Goal: Use online tool/utility: Utilize a website feature to perform a specific function

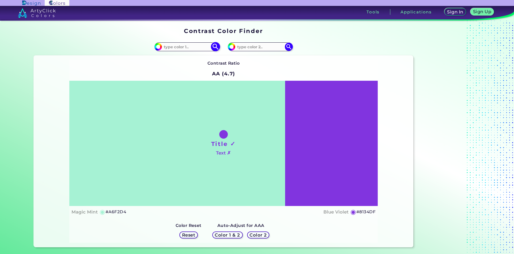
click at [189, 49] on input at bounding box center [187, 46] width 50 height 7
type input "fbcfa2"
type input "#fbcfa2"
type input "#FBCFA2"
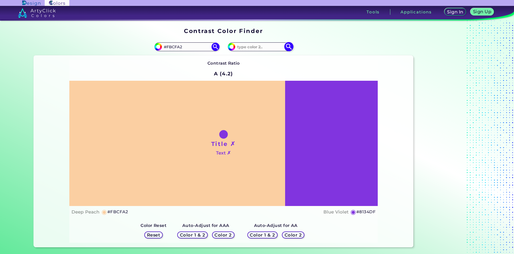
click at [258, 50] on input at bounding box center [260, 46] width 50 height 7
type input "fecfa3"
type input "#fecfa3"
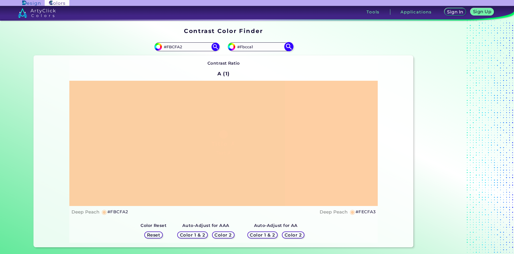
type input "#Fbcca1"
type input "#fbcca1"
type input "#FBc7aa"
type input "#fbc7aa"
type input "#Fecf9c"
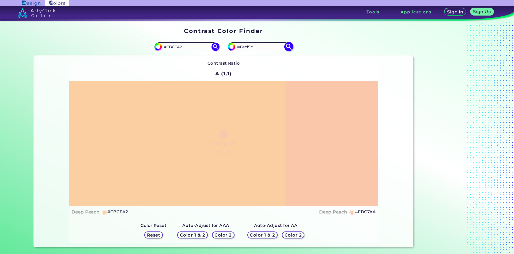
type input "#fecf9c"
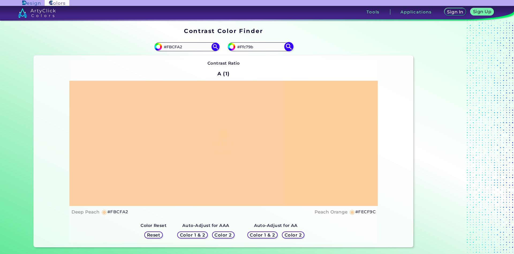
type input "#Ffc79b"
type input "#ffc79b"
type input "#Ffd1a1"
type input "#ffd1a1"
type input "#FFD1A1"
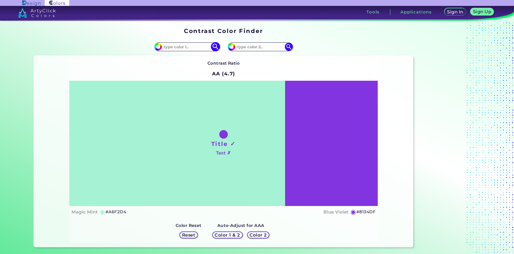
click at [191, 44] on input at bounding box center [187, 46] width 50 height 7
type input "fed2aa"
click at [214, 47] on img at bounding box center [215, 46] width 9 height 9
type input "#fed2aa"
type input "#FED2AA"
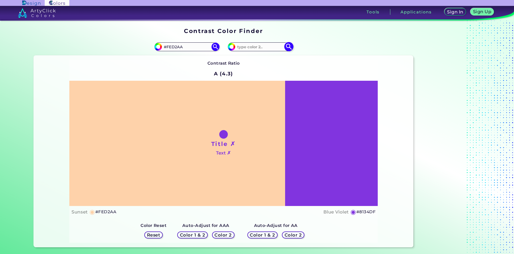
click at [248, 48] on input at bounding box center [260, 46] width 50 height 7
type input "ffd6aa"
click at [289, 47] on img at bounding box center [288, 46] width 9 height 9
type input "#ffd6aa"
type input "#FFD6AA"
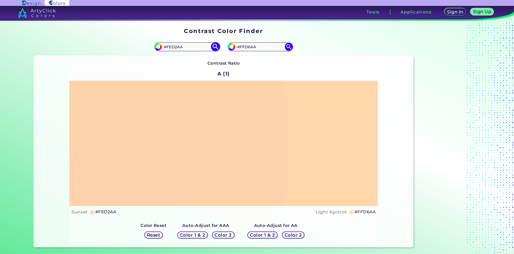
drag, startPoint x: 187, startPoint y: 47, endPoint x: 170, endPoint y: 49, distance: 17.0
click at [170, 49] on input "#FED2AA" at bounding box center [187, 46] width 50 height 7
type input "#Ffd1a1"
click at [216, 49] on img at bounding box center [215, 46] width 9 height 9
type input "#ffd1a1"
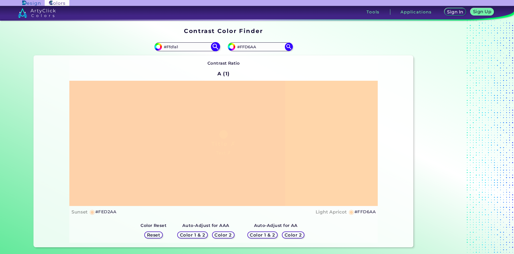
type input "#FFD1A1"
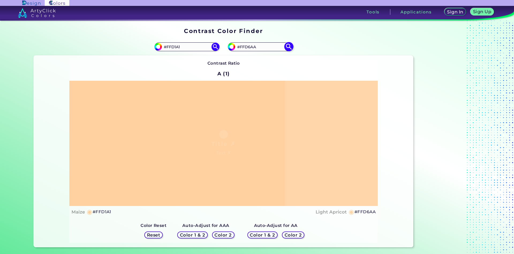
drag, startPoint x: 263, startPoint y: 47, endPoint x: 243, endPoint y: 48, distance: 20.4
click at [243, 48] on input "#FFD6AA" at bounding box center [260, 46] width 50 height 7
type input "#Fecf9c"
type input "#fecf9c"
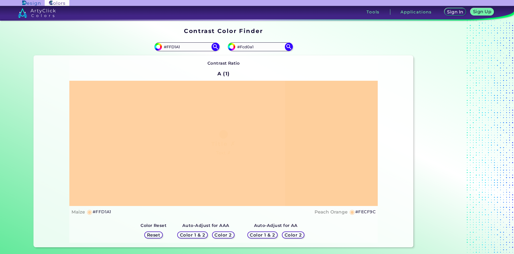
type input "#Fcd0a1"
type input "#fcd0a1"
click at [242, 46] on input "#Ffed2aa" at bounding box center [260, 46] width 50 height 7
type input "#fed2aa"
click at [291, 48] on img at bounding box center [288, 46] width 9 height 9
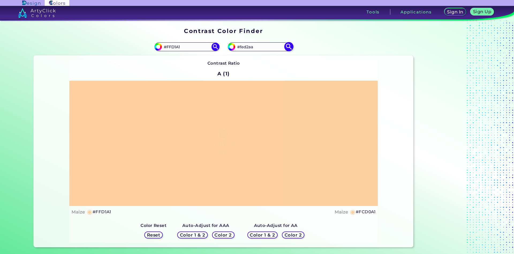
type input "#fed2aa"
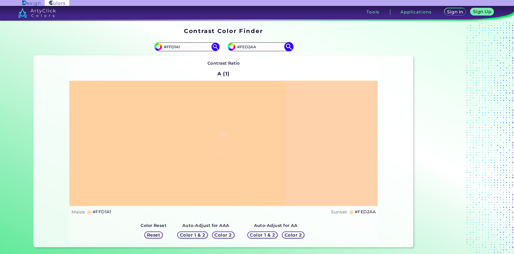
drag, startPoint x: 261, startPoint y: 47, endPoint x: 243, endPoint y: 47, distance: 18.0
click at [243, 47] on input "#FED2AA" at bounding box center [260, 46] width 50 height 7
type input "#Fbcfa2"
click at [290, 46] on img at bounding box center [288, 46] width 9 height 9
type input "#fbcfa2"
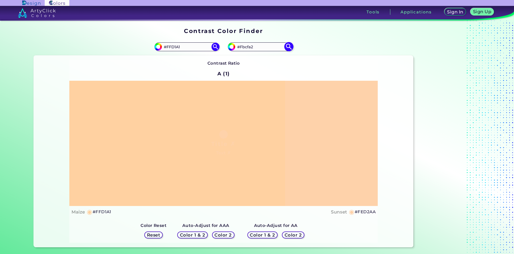
type input "#FBCFA2"
drag, startPoint x: 189, startPoint y: 46, endPoint x: 170, endPoint y: 46, distance: 18.7
click at [170, 46] on input "#FFD1A1" at bounding box center [187, 46] width 50 height 7
type input "#Fccfa1"
click at [215, 46] on img at bounding box center [215, 46] width 9 height 9
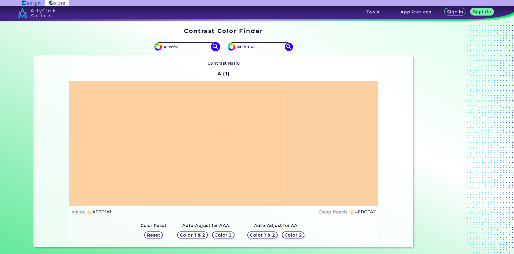
type input "#fccfa1"
drag, startPoint x: 184, startPoint y: 47, endPoint x: 169, endPoint y: 46, distance: 15.3
click at [169, 46] on input "#FCCFA1" at bounding box center [187, 46] width 50 height 7
type input "#Ffcda3"
click at [214, 47] on img at bounding box center [215, 46] width 9 height 9
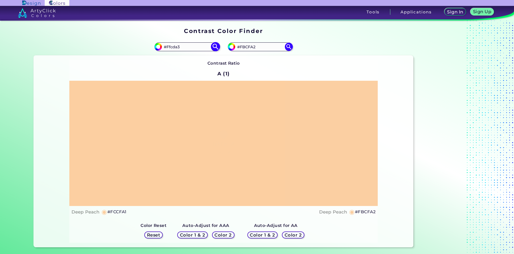
type input "#ffcda3"
drag, startPoint x: 188, startPoint y: 47, endPoint x: 169, endPoint y: 48, distance: 19.1
click at [169, 48] on input "#FFCDA3" at bounding box center [187, 46] width 50 height 7
type input "#Fed2a3"
click at [215, 47] on img at bounding box center [215, 46] width 9 height 9
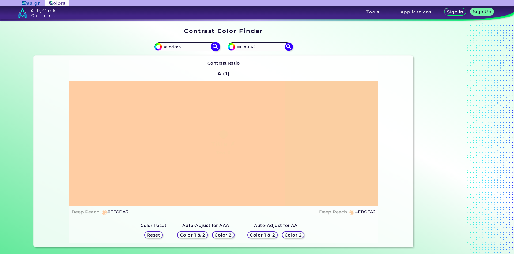
type input "#fed2a3"
click at [180, 48] on input "#FED2A3" at bounding box center [187, 46] width 50 height 7
type input "#FED2Aa"
click at [214, 46] on img at bounding box center [215, 46] width 9 height 9
type input "#fed2aa"
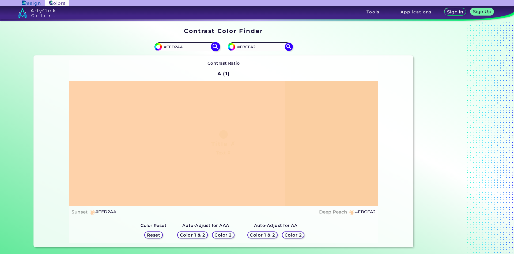
click at [181, 47] on input "#FED2AA" at bounding box center [187, 46] width 50 height 7
type input "#FED2A3"
click at [214, 47] on img at bounding box center [215, 46] width 9 height 9
type input "#fed2a3"
drag, startPoint x: 184, startPoint y: 47, endPoint x: 170, endPoint y: 49, distance: 13.9
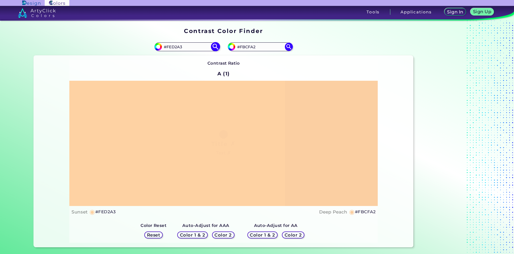
click at [170, 49] on input "#FED2A3" at bounding box center [187, 46] width 50 height 7
type input "#Ffd1a1"
click at [215, 46] on img at bounding box center [215, 46] width 9 height 9
type input "#ffd1a1"
click at [170, 47] on input "#FFD1A1" at bounding box center [187, 46] width 50 height 7
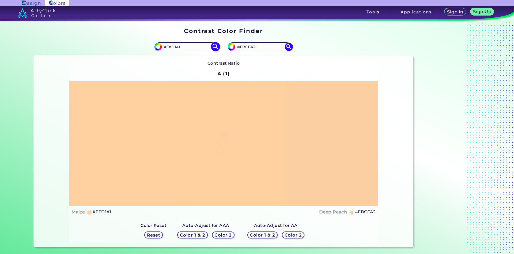
type input "#FeD1A1"
click at [214, 47] on img at bounding box center [215, 46] width 9 height 9
type input "#fed1a1"
click at [170, 46] on input "#FED1A1" at bounding box center [187, 46] width 50 height 7
type input "#FcD1A1"
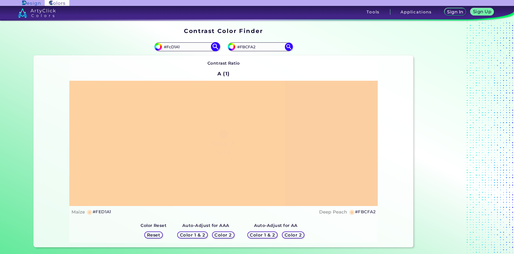
click at [215, 46] on img at bounding box center [215, 46] width 9 height 9
type input "#fcd1a1"
drag, startPoint x: 170, startPoint y: 48, endPoint x: 172, endPoint y: 48, distance: 2.9
click at [172, 48] on input "#FCD1A1" at bounding box center [187, 46] width 50 height 7
type input "#FfD1A1"
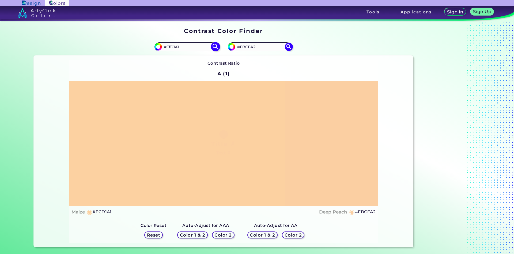
click at [215, 47] on img at bounding box center [215, 46] width 9 height 9
type input "#ffd1a1"
drag, startPoint x: 187, startPoint y: 48, endPoint x: 175, endPoint y: 48, distance: 11.8
click at [175, 48] on input "#FFD1A1" at bounding box center [187, 46] width 50 height 7
click at [189, 69] on div "Contrast Ratio A (1) Title ✗ Text ✗ Maize ◉ #FFD1A1 Deep Peach ◉" at bounding box center [223, 151] width 309 height 183
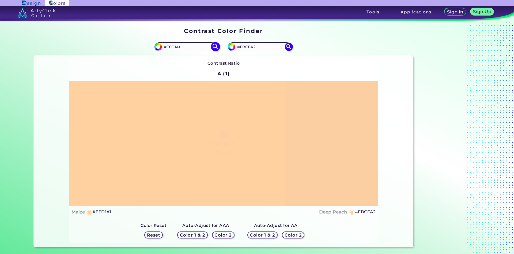
drag, startPoint x: 186, startPoint y: 47, endPoint x: 170, endPoint y: 47, distance: 16.9
click at [170, 47] on input "#FFD1A1" at bounding box center [187, 46] width 50 height 7
type input "#Ffd6aa"
click at [214, 48] on img at bounding box center [215, 46] width 9 height 9
type input "#ffd6aa"
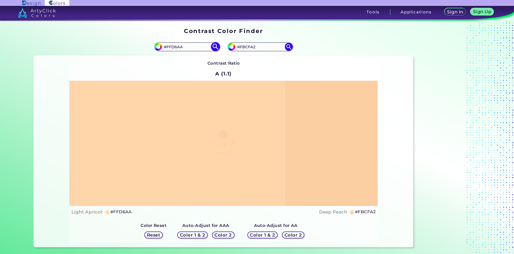
drag, startPoint x: 183, startPoint y: 47, endPoint x: 176, endPoint y: 47, distance: 7.5
click at [176, 47] on input "#FFD6AA" at bounding box center [187, 46] width 50 height 7
type input "#FFD1a1"
click at [216, 47] on img at bounding box center [215, 46] width 9 height 9
type input "#ffd1a1"
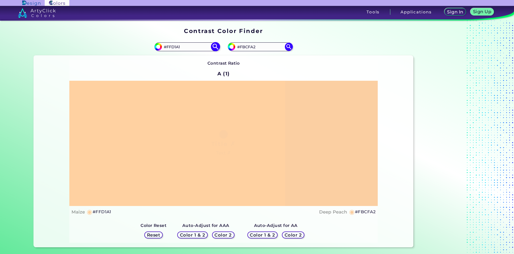
drag, startPoint x: 183, startPoint y: 46, endPoint x: 175, endPoint y: 46, distance: 8.3
click at [175, 46] on input "#FFD1A1" at bounding box center [187, 46] width 50 height 7
click at [188, 66] on div "Contrast Ratio A (1) Title ✗ Text ✗ Maize ◉ #FFD1A1 Deep Peach ◉" at bounding box center [223, 151] width 309 height 183
drag, startPoint x: 181, startPoint y: 46, endPoint x: 169, endPoint y: 48, distance: 12.2
click at [169, 48] on input "#FFD1A1" at bounding box center [187, 46] width 50 height 7
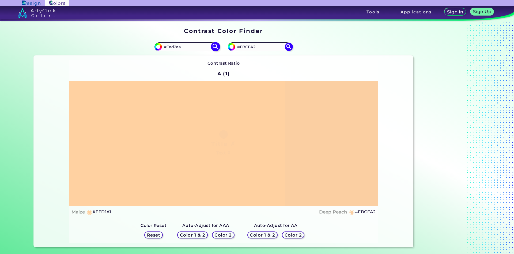
type input "#Fed2aa"
click at [216, 47] on img at bounding box center [215, 46] width 9 height 9
type input "#fed2aa"
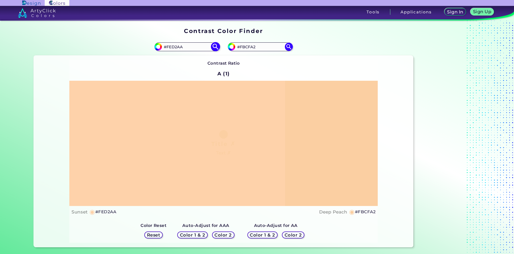
click at [170, 48] on input "#FED2AA" at bounding box center [187, 46] width 50 height 7
type input "#FfD2AA"
click at [215, 46] on img at bounding box center [215, 46] width 9 height 9
type input "#ffd2aa"
drag, startPoint x: 187, startPoint y: 48, endPoint x: 169, endPoint y: 48, distance: 17.7
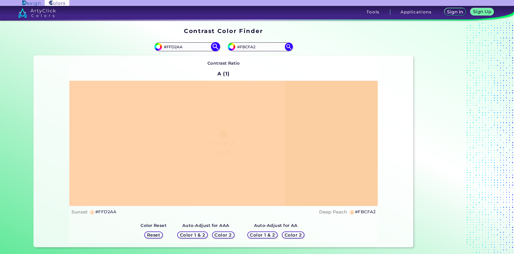
click at [169, 48] on input "#FFD2AA" at bounding box center [187, 46] width 50 height 7
type input "#Fed1a1"
click at [217, 47] on img at bounding box center [215, 46] width 9 height 9
type input "#fed1a1"
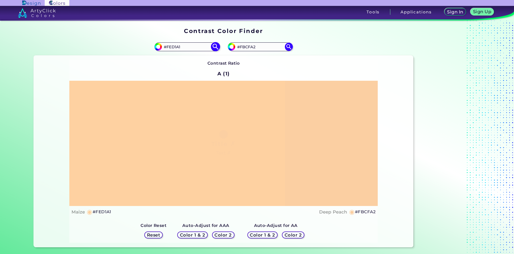
drag, startPoint x: 181, startPoint y: 48, endPoint x: 175, endPoint y: 48, distance: 5.9
click at [175, 48] on input "#FED1A1" at bounding box center [187, 46] width 50 height 7
click at [184, 48] on input "#FED1A1" at bounding box center [187, 46] width 50 height 7
type input "#FED2aa"
type input "#fed2aa"
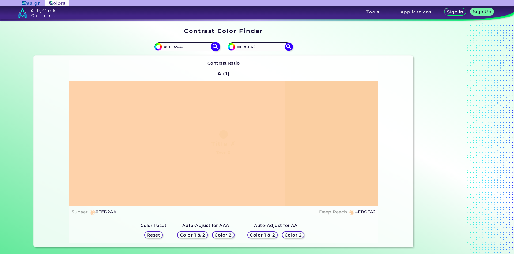
drag, startPoint x: 185, startPoint y: 47, endPoint x: 170, endPoint y: 48, distance: 15.3
click at [170, 48] on input "#FED2AA" at bounding box center [187, 46] width 50 height 7
type input "#Ffd1a1"
click at [215, 46] on img at bounding box center [215, 46] width 9 height 9
type input "#ffd1a1"
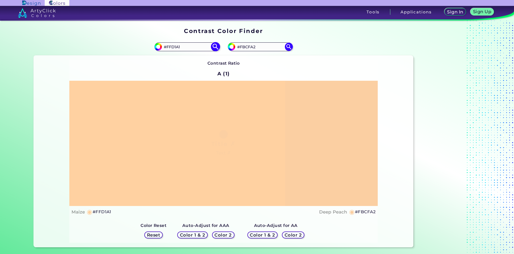
drag, startPoint x: 181, startPoint y: 47, endPoint x: 175, endPoint y: 48, distance: 6.0
click at [175, 48] on input "#FFD1A1" at bounding box center [187, 46] width 50 height 7
type input "#FFD3a6"
type input "#ffd3a6"
type input "#FFD3A6"
